Goal: Task Accomplishment & Management: Complete application form

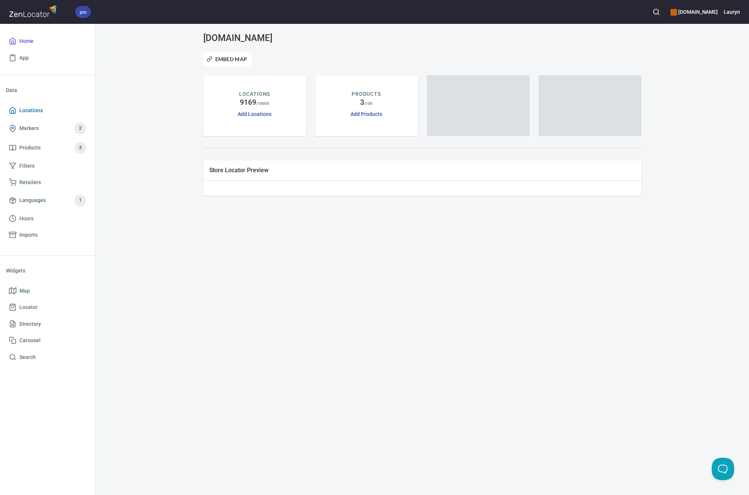
click at [34, 115] on link "Locations" at bounding box center [47, 110] width 83 height 17
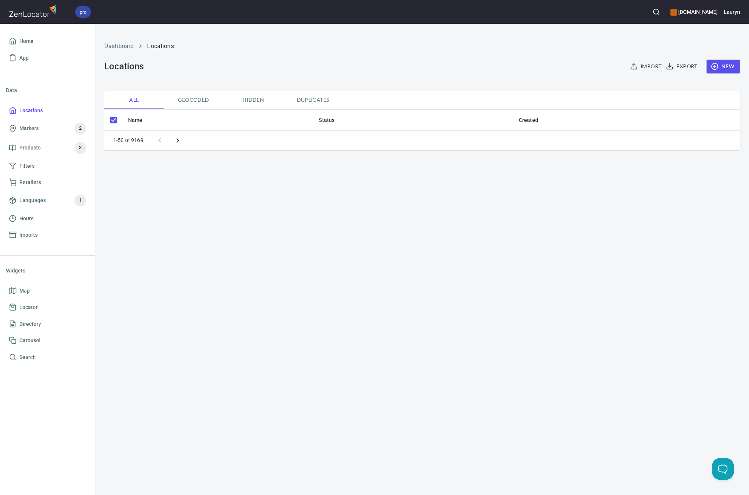
checkbox input "false"
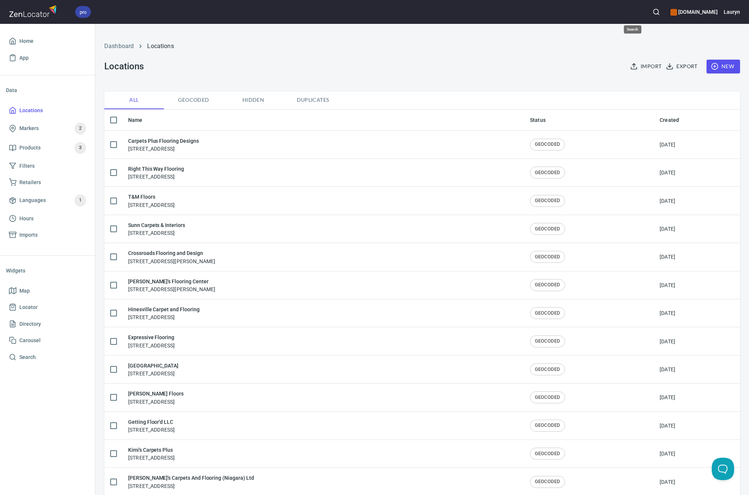
click at [653, 10] on icon "button" at bounding box center [656, 11] width 7 height 7
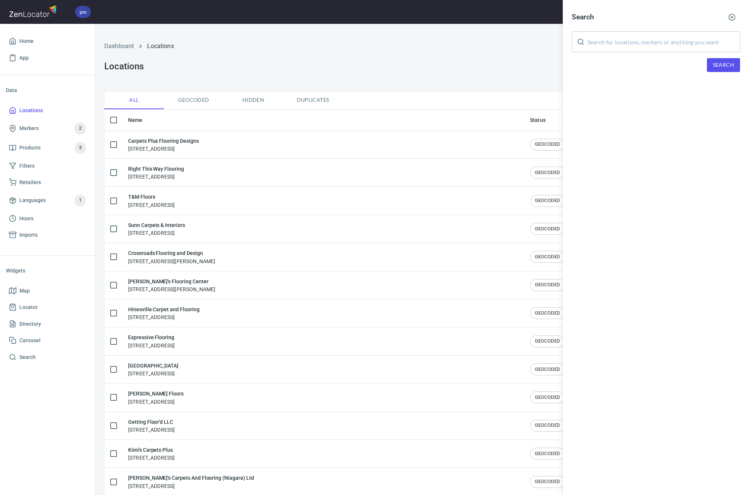
click at [644, 41] on input "text" at bounding box center [663, 41] width 153 height 21
paste input "32095"
click at [723, 69] on span "Search" at bounding box center [723, 64] width 21 height 9
click at [598, 44] on input "32095" at bounding box center [663, 41] width 153 height 21
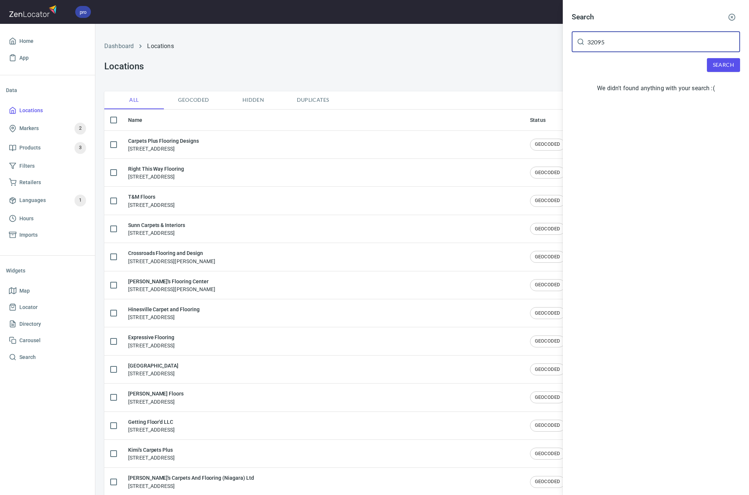
click at [598, 44] on input "32095" at bounding box center [663, 41] width 153 height 21
type input "32095"
click at [727, 71] on button "Search" at bounding box center [723, 65] width 33 height 14
click at [724, 16] on button "button" at bounding box center [732, 17] width 16 height 16
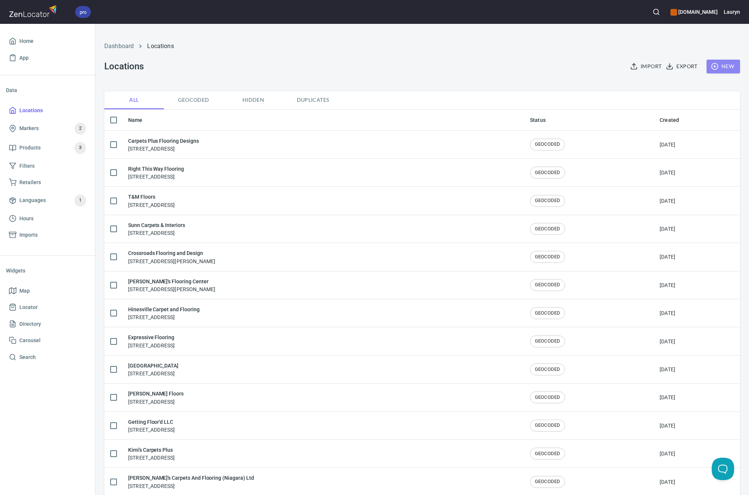
click at [716, 64] on span "New" at bounding box center [724, 66] width 22 height 9
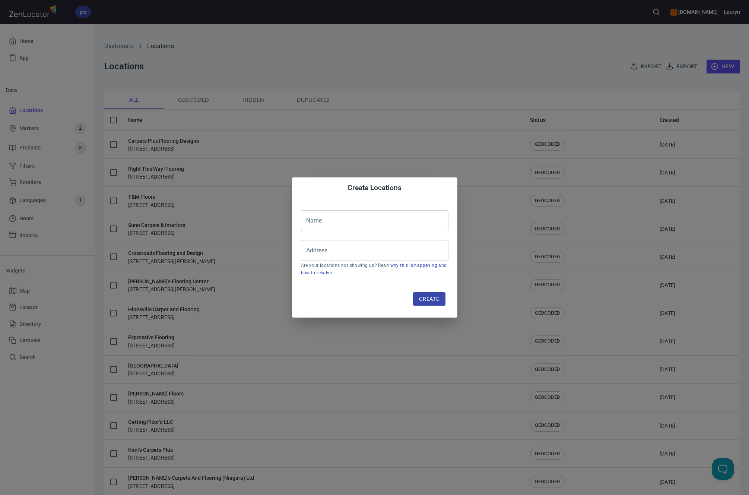
click at [362, 218] on input "text" at bounding box center [375, 220] width 148 height 21
click at [381, 226] on input "text" at bounding box center [375, 220] width 148 height 21
click at [331, 256] on input "Address" at bounding box center [369, 250] width 130 height 14
paste input "[STREET_ADDRESS]"
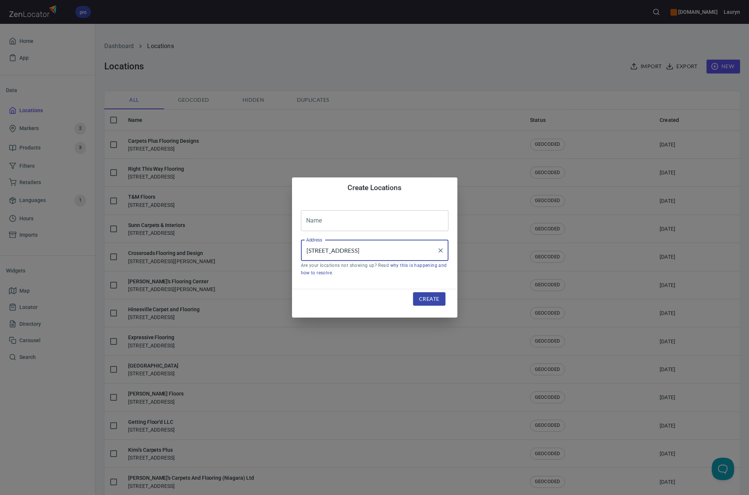
click at [351, 251] on input "[STREET_ADDRESS]" at bounding box center [369, 250] width 130 height 14
drag, startPoint x: 352, startPoint y: 251, endPoint x: 240, endPoint y: 247, distance: 112.2
click at [238, 247] on div "Create Locations Name Name Address [STREET_ADDRESS] Address Are your locations …" at bounding box center [374, 247] width 749 height 495
click at [317, 250] on input "[STREET_ADDRESS]" at bounding box center [369, 250] width 130 height 14
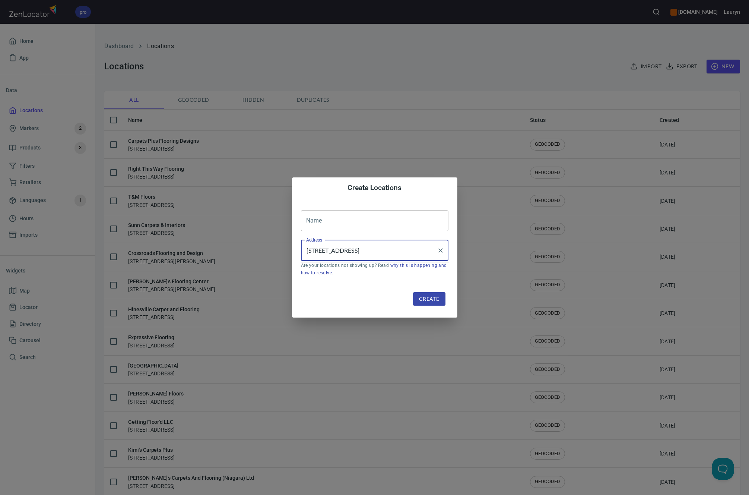
drag, startPoint x: 331, startPoint y: 250, endPoint x: 318, endPoint y: 250, distance: 12.7
click at [318, 250] on input "[STREET_ADDRESS]" at bounding box center [369, 250] width 130 height 14
drag, startPoint x: 343, startPoint y: 250, endPoint x: 331, endPoint y: 250, distance: 11.9
click at [331, 250] on input "[STREET_ADDRESS]" at bounding box center [369, 250] width 130 height 14
drag, startPoint x: 359, startPoint y: 251, endPoint x: 344, endPoint y: 251, distance: 15.6
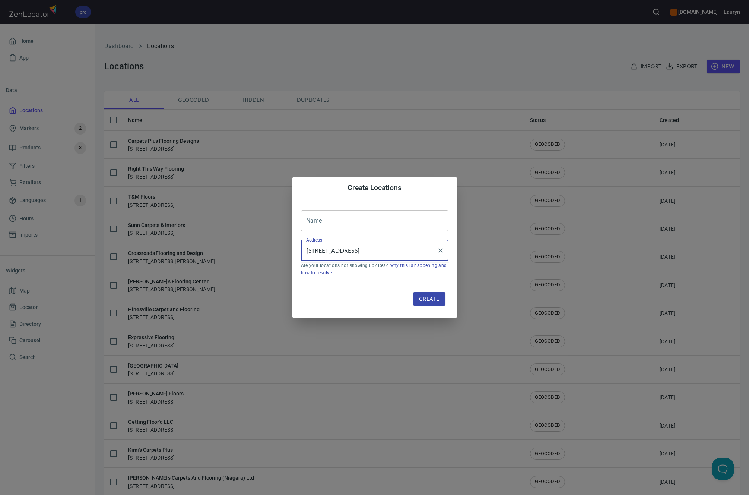
click at [344, 251] on input "[STREET_ADDRESS]" at bounding box center [369, 250] width 130 height 14
click at [367, 251] on input "[STREET_ADDRESS]" at bounding box center [369, 250] width 130 height 14
click at [369, 251] on input "[STREET_ADDRESS]" at bounding box center [369, 250] width 130 height 14
drag, startPoint x: 307, startPoint y: 250, endPoint x: 515, endPoint y: 245, distance: 207.9
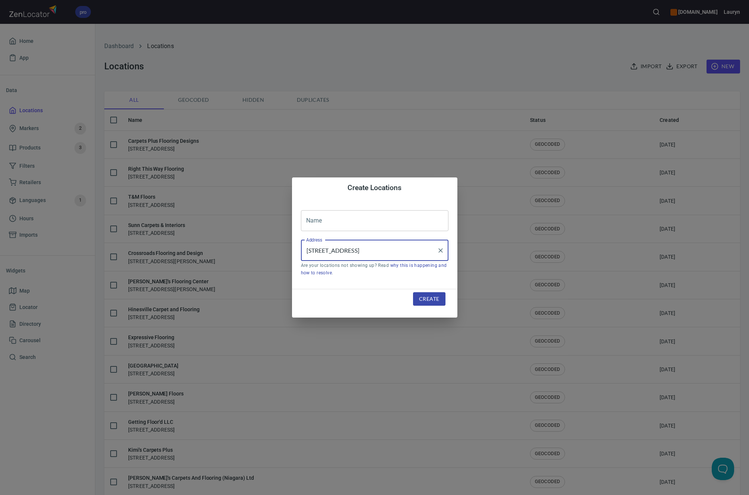
click at [515, 245] on div "Create Locations Name Name Address [STREET_ADDRESS] Address Are your locations …" at bounding box center [374, 247] width 749 height 495
drag, startPoint x: 432, startPoint y: 253, endPoint x: 273, endPoint y: 244, distance: 158.9
click at [273, 244] on div "Create Locations Name Name Address [STREET_ADDRESS] Address Are your locations …" at bounding box center [374, 247] width 749 height 495
paste input "ernational [GEOGRAPHIC_DATA][STREET_ADDRESS][GEOGRAPHIC_DATA]"
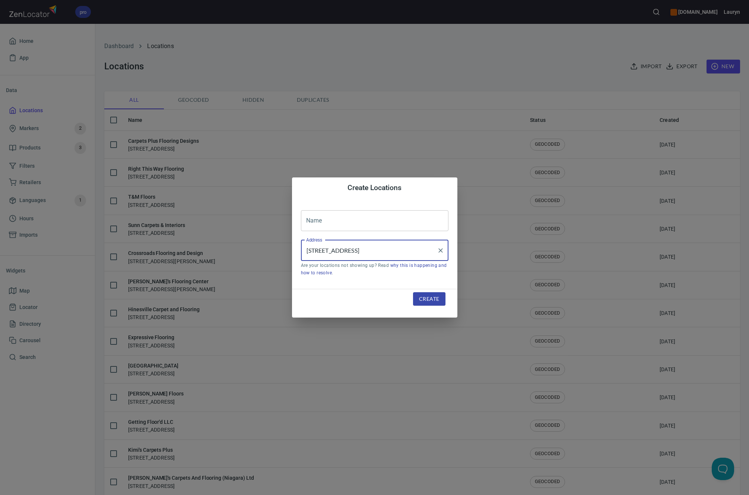
scroll to position [0, 34]
click at [365, 251] on input "[STREET_ADDRESS]" at bounding box center [369, 250] width 130 height 14
drag, startPoint x: 386, startPoint y: 250, endPoint x: 276, endPoint y: 250, distance: 110.3
click at [276, 250] on div "Create Locations Name Name Address [STREET_ADDRESS] Address Are your locations …" at bounding box center [374, 247] width 749 height 495
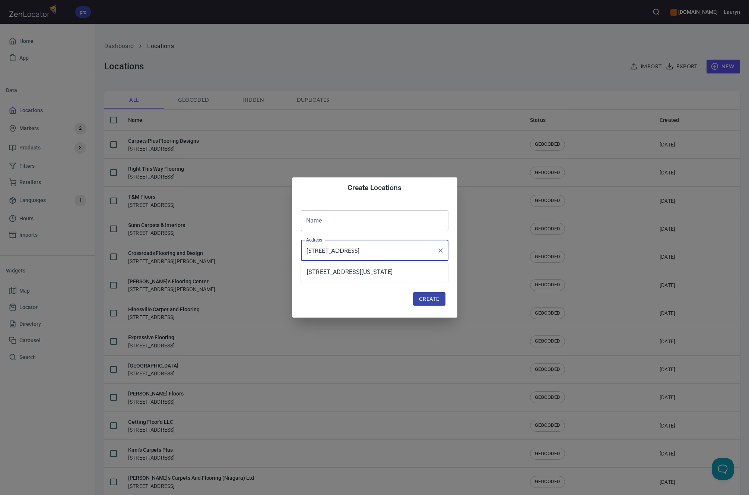
type input "[STREET_ADDRESS]"
click at [334, 222] on input "text" at bounding box center [375, 220] width 148 height 21
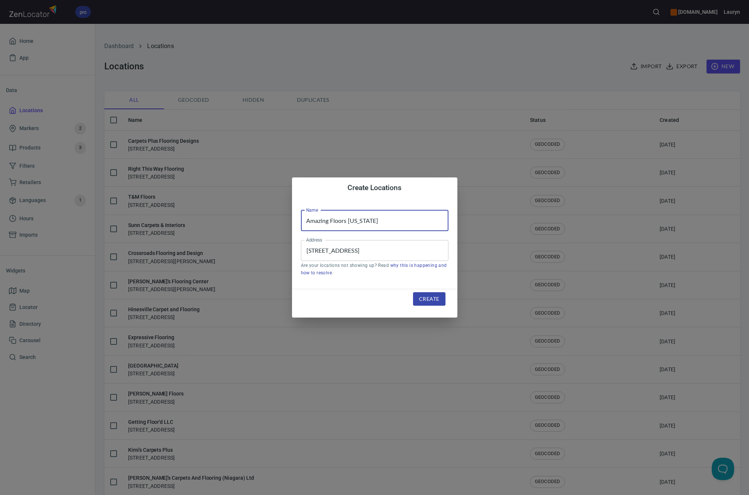
type input "Amazing Floors [US_STATE]"
click at [427, 297] on span "Create" at bounding box center [429, 298] width 20 height 9
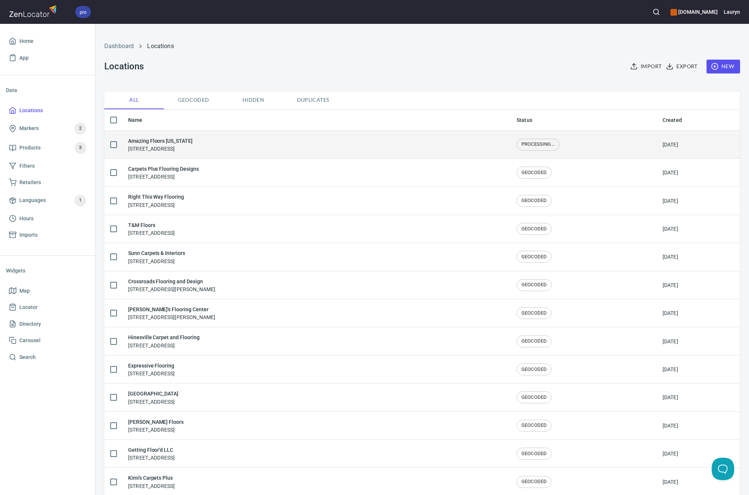
click at [193, 145] on div "Amazing Floors [US_STATE] [STREET_ADDRESS]" at bounding box center [160, 145] width 64 height 16
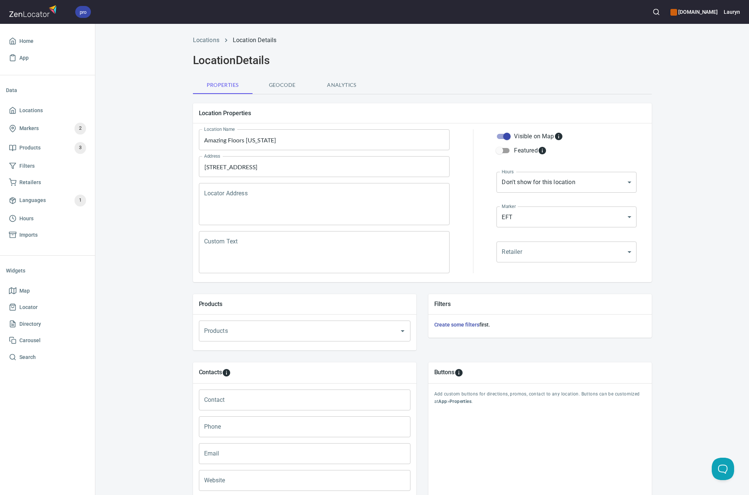
scroll to position [72, 0]
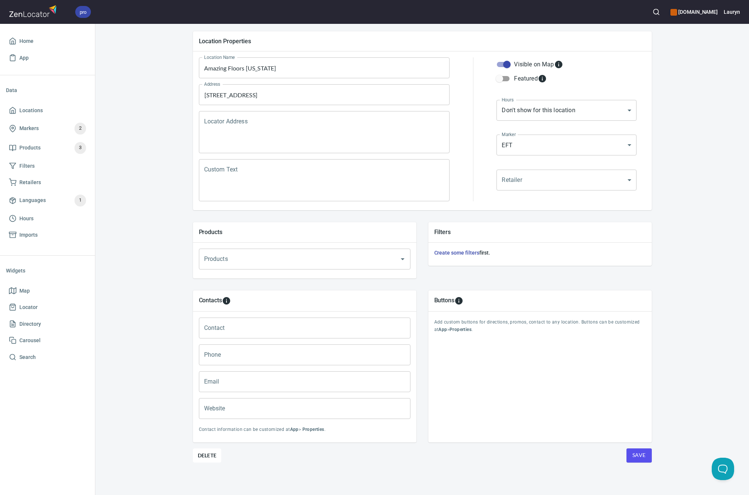
click at [300, 367] on div "Phone Phone" at bounding box center [305, 354] width 218 height 27
click at [300, 364] on input "Phone" at bounding box center [305, 354] width 212 height 21
type input "[PHONE_NUMBER]"
click at [289, 408] on input "Website" at bounding box center [305, 408] width 212 height 21
click at [345, 434] on div "Contact information can be customized at App > Properties ." at bounding box center [305, 429] width 218 height 15
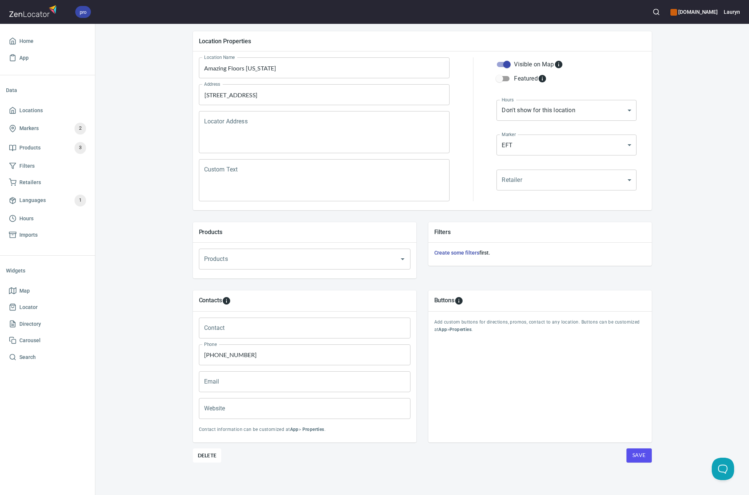
click at [628, 451] on button "Save" at bounding box center [639, 455] width 25 height 14
